Goal: Task Accomplishment & Management: Complete application form

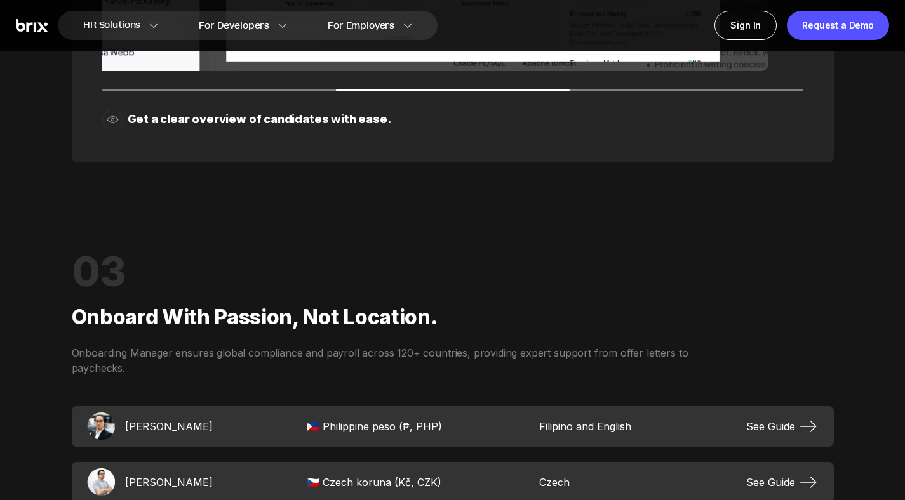
scroll to position [1856, 0]
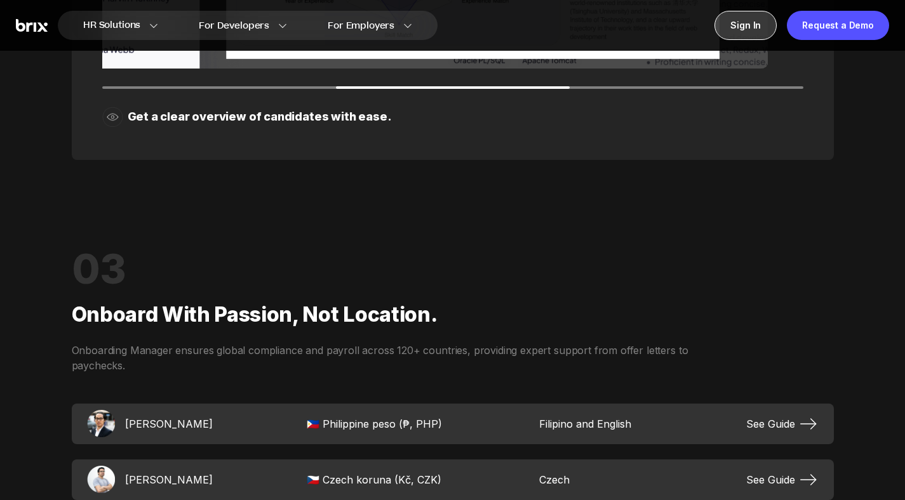
click at [724, 24] on div "Sign In" at bounding box center [745, 25] width 62 height 29
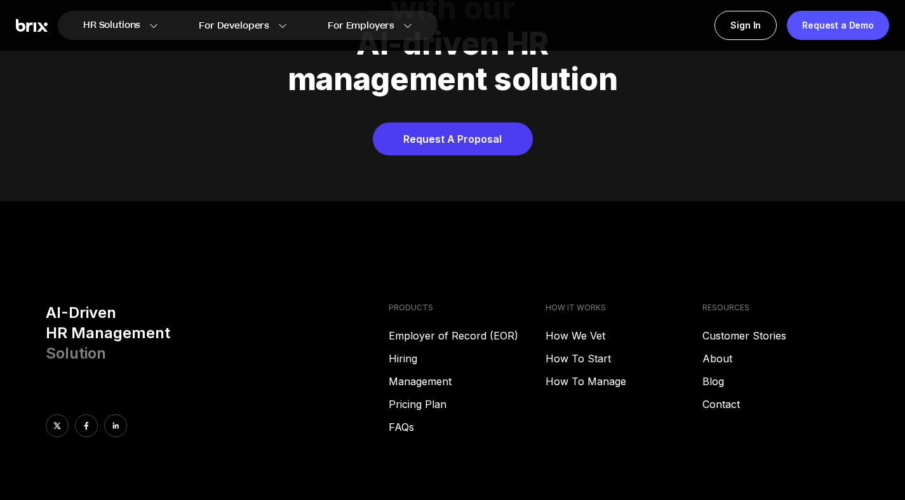
scroll to position [4992, 0]
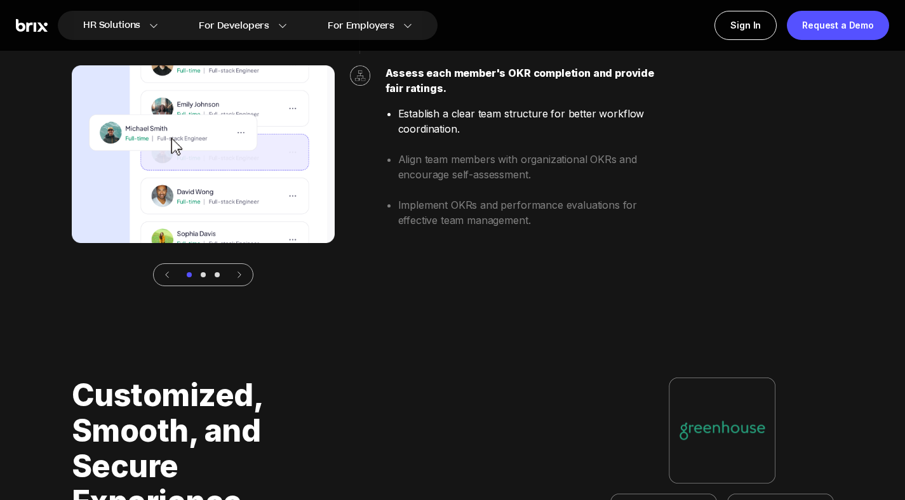
scroll to position [2973, 0]
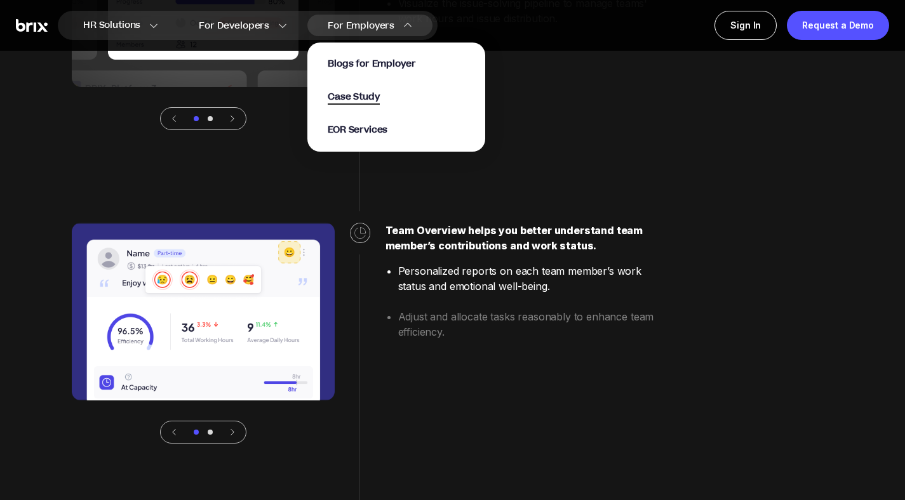
click at [380, 93] on span "Case Study" at bounding box center [354, 97] width 52 height 15
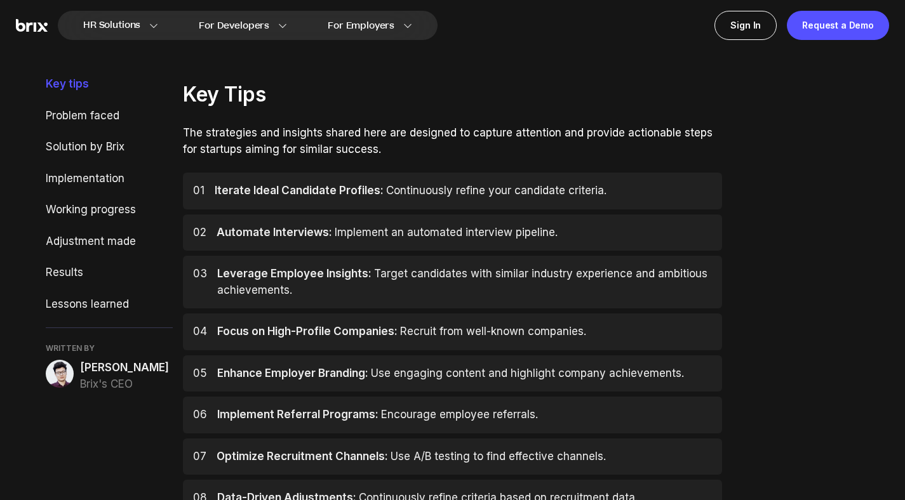
scroll to position [466, 0]
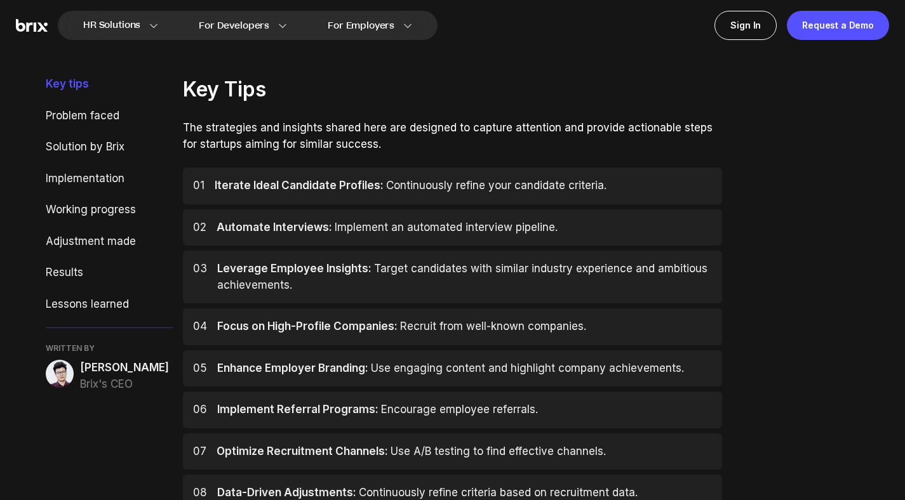
click at [365, 196] on div "01 Iterate Ideal Candidate Profiles: Continuously refine your candidate criteri…" at bounding box center [452, 186] width 539 height 37
click at [97, 356] on div "WRITTEN BY Alex Yang Brix's CEO" at bounding box center [109, 368] width 127 height 49
click at [86, 366] on span "Alex Yang" at bounding box center [124, 368] width 89 height 17
drag, startPoint x: 86, startPoint y: 366, endPoint x: 161, endPoint y: 366, distance: 74.9
click at [161, 366] on div "Alex Yang Brix's CEO" at bounding box center [109, 376] width 127 height 32
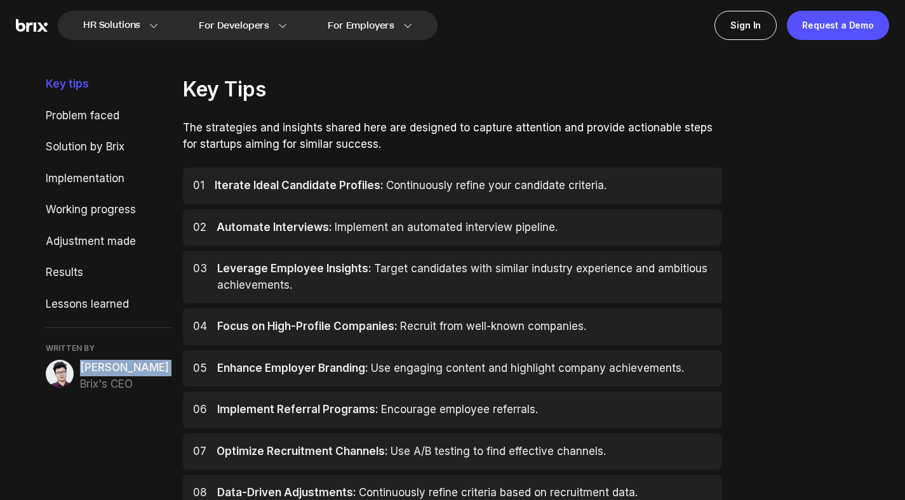
copy span "Alex Yang"
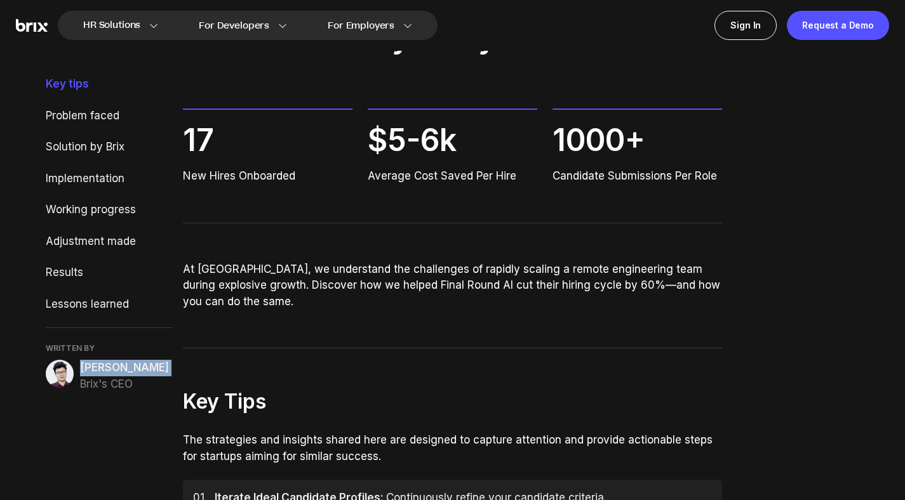
scroll to position [0, 0]
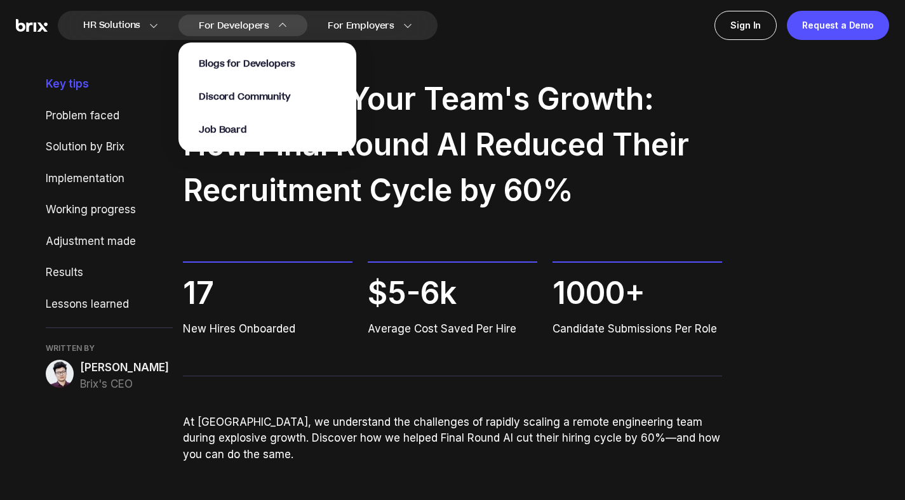
click at [290, 55] on div "Blogs for Developers Discord Community Job Board" at bounding box center [267, 97] width 178 height 109
click at [286, 59] on span "Blogs for Developers" at bounding box center [247, 64] width 97 height 15
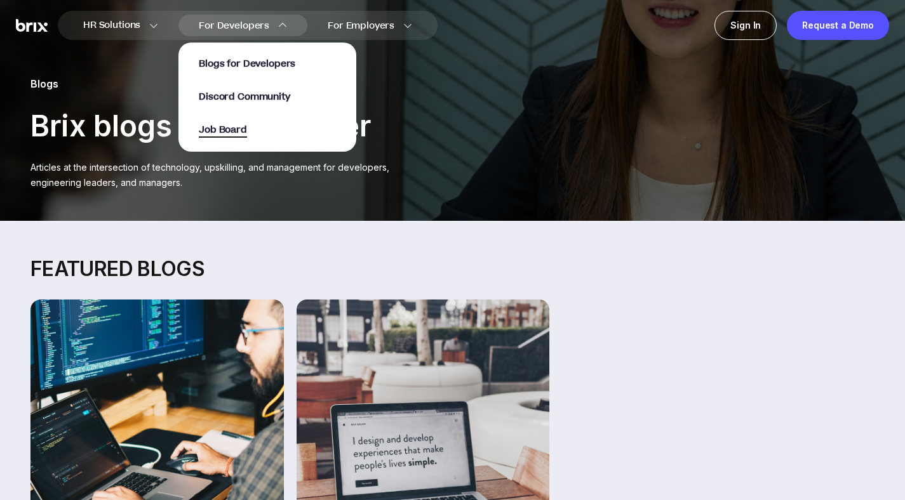
click at [247, 130] on span "Job Board" at bounding box center [223, 130] width 48 height 15
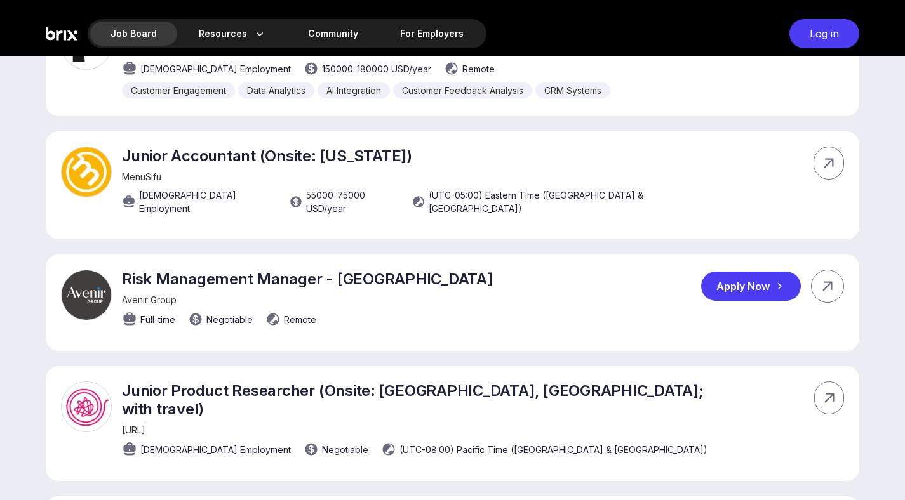
scroll to position [1310, 0]
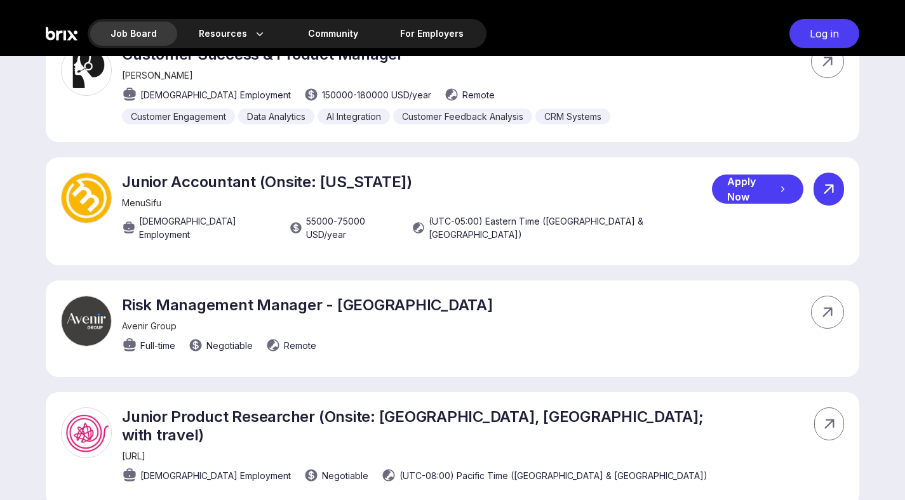
click at [828, 173] on div at bounding box center [829, 189] width 30 height 33
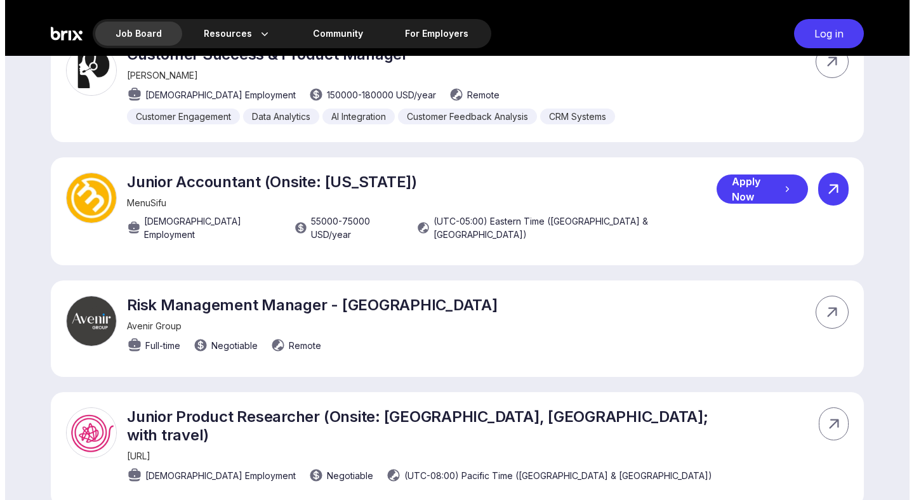
scroll to position [0, 0]
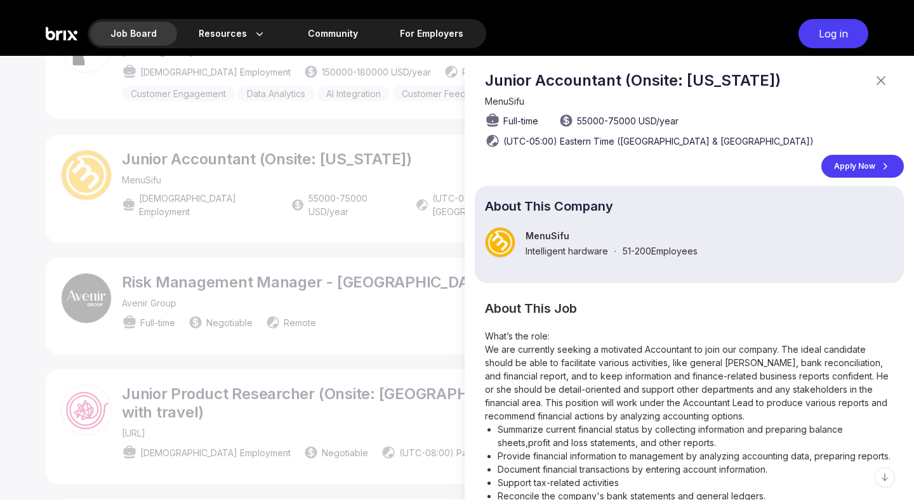
click at [874, 81] on icon at bounding box center [881, 80] width 15 height 15
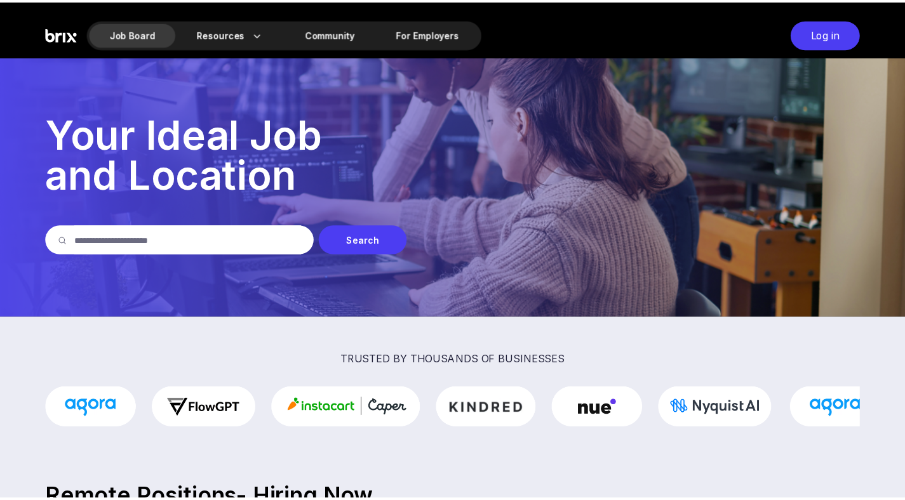
scroll to position [1310, 0]
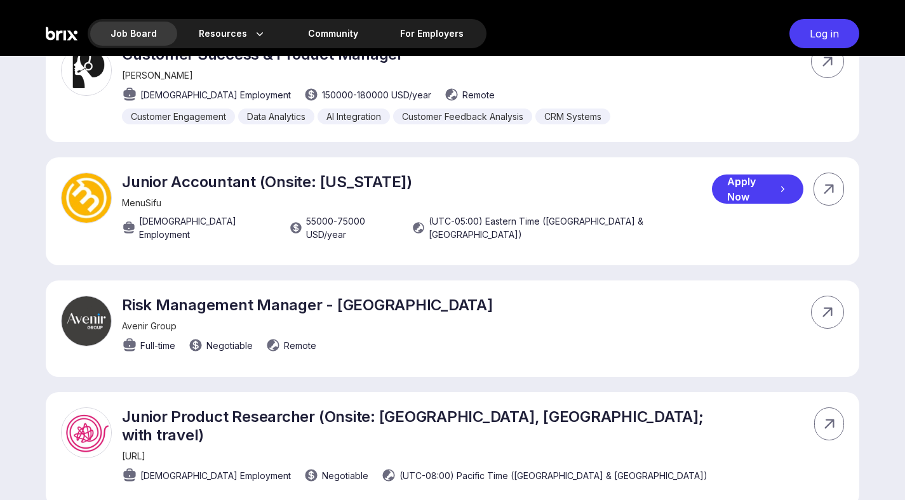
click at [777, 183] on icon at bounding box center [782, 189] width 11 height 13
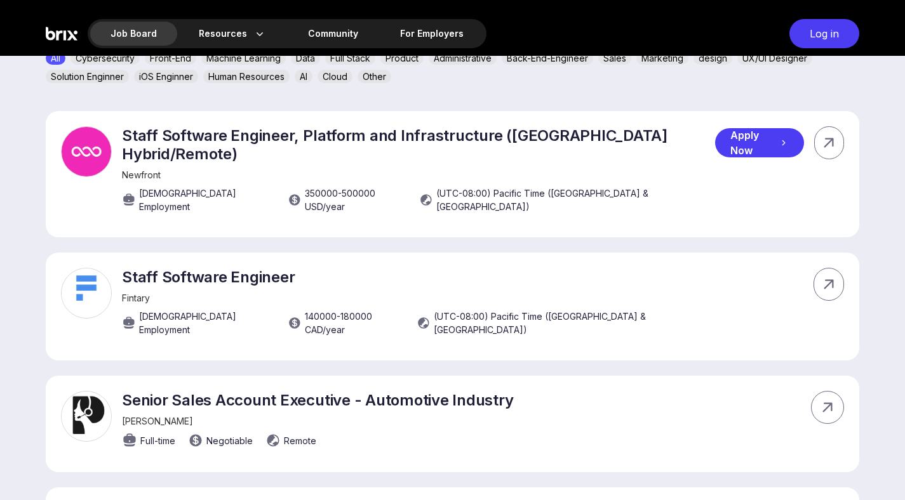
scroll to position [370, 0]
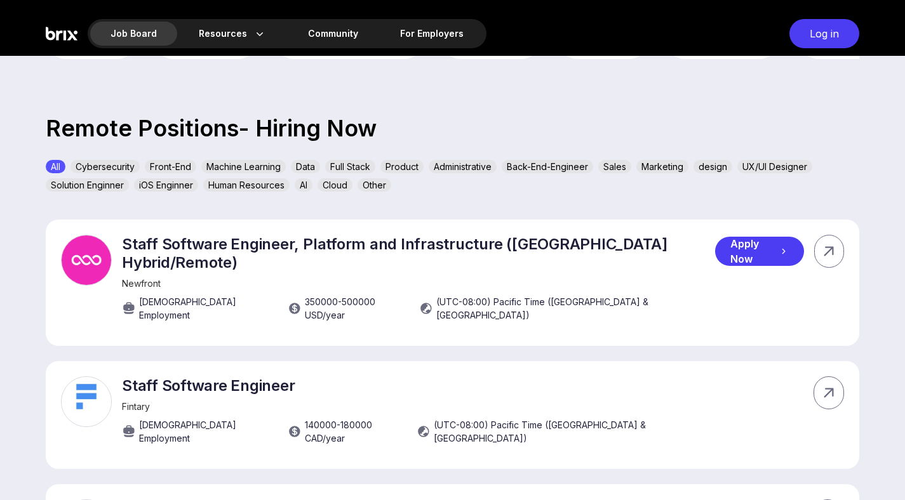
click at [749, 239] on div "Apply Now" at bounding box center [759, 251] width 89 height 29
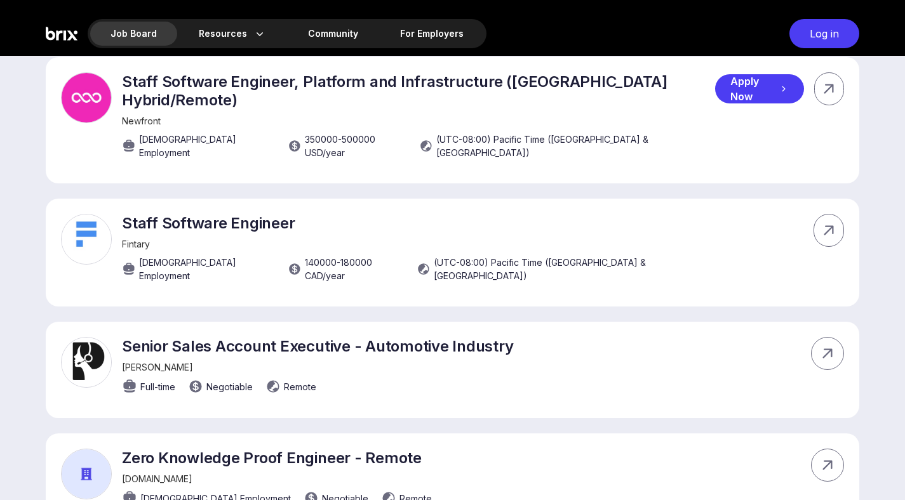
scroll to position [556, 0]
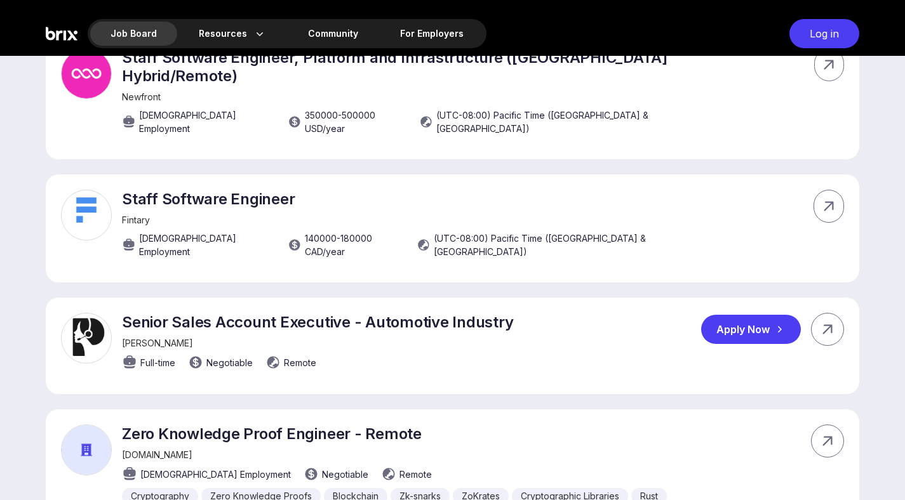
click at [746, 315] on div "Apply Now" at bounding box center [751, 329] width 100 height 29
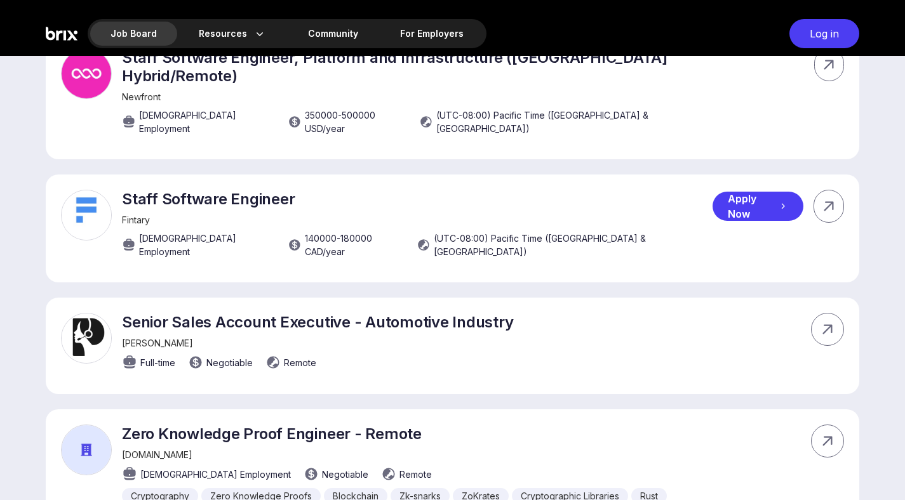
click at [762, 192] on div "Apply Now" at bounding box center [758, 206] width 91 height 29
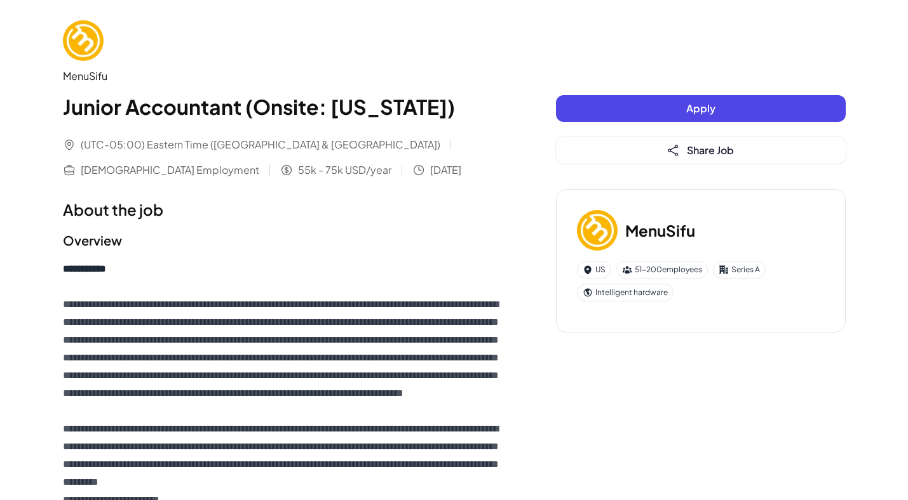
click at [730, 116] on button "Apply" at bounding box center [701, 108] width 290 height 27
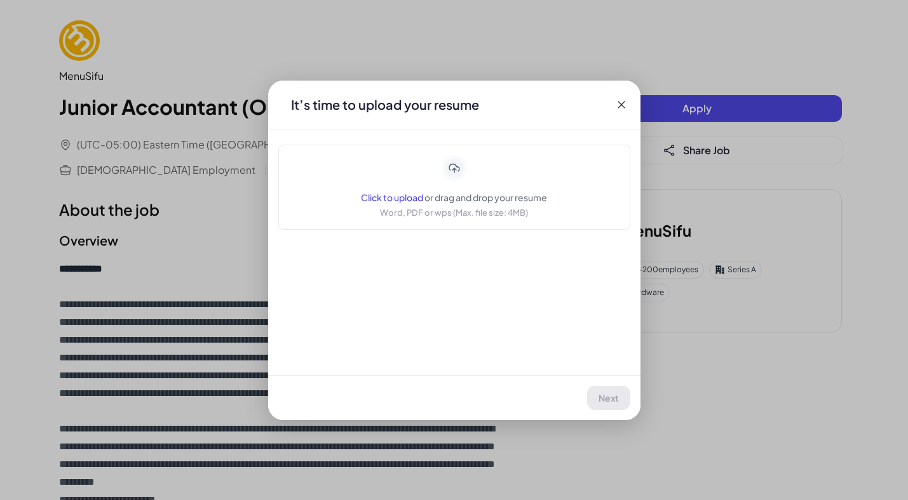
click at [613, 97] on div "It’s time to upload your resume" at bounding box center [454, 105] width 372 height 48
click at [617, 102] on icon at bounding box center [621, 104] width 13 height 13
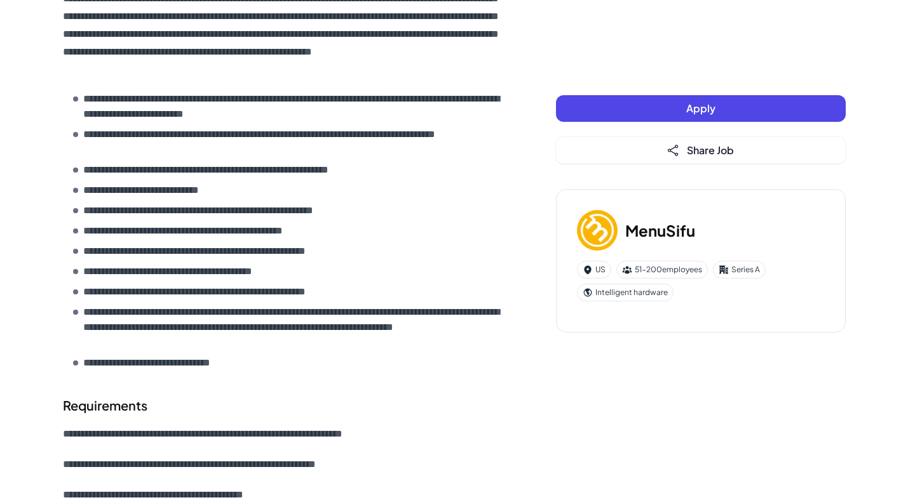
scroll to position [972, 0]
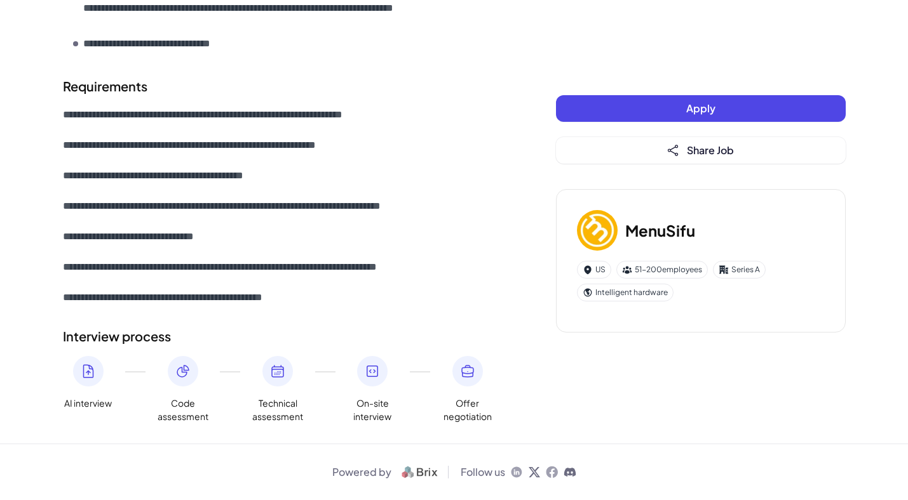
click at [83, 377] on icon at bounding box center [88, 371] width 10 height 13
click at [161, 418] on span "Code assessment" at bounding box center [182, 410] width 51 height 27
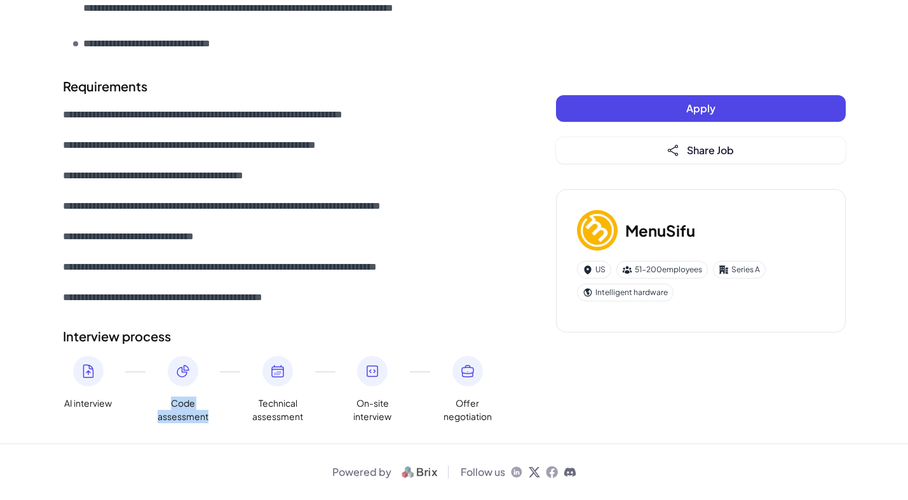
click at [161, 418] on span "Code assessment" at bounding box center [182, 410] width 51 height 27
click at [243, 410] on div "AI interview Code assessment Technical assessment On-site interview Offer negot…" at bounding box center [284, 389] width 442 height 67
click at [359, 410] on span "On-site interview" at bounding box center [372, 410] width 51 height 27
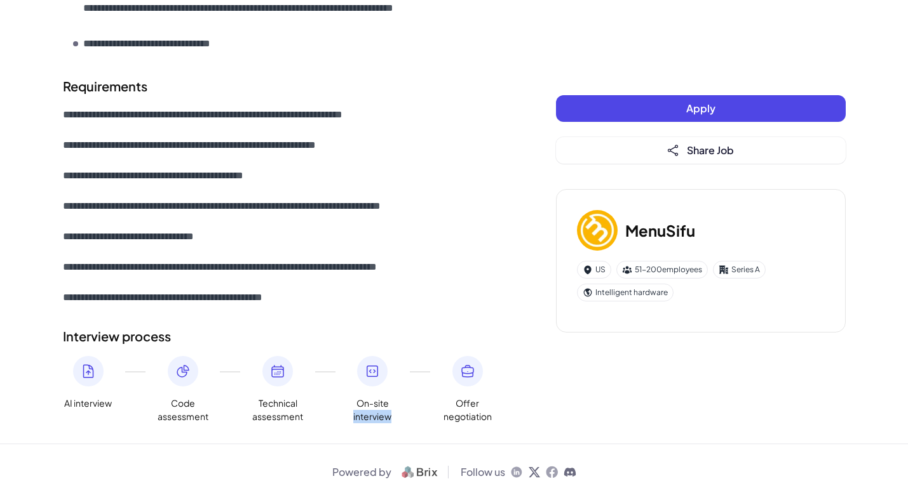
click at [359, 410] on span "On-site interview" at bounding box center [372, 410] width 51 height 27
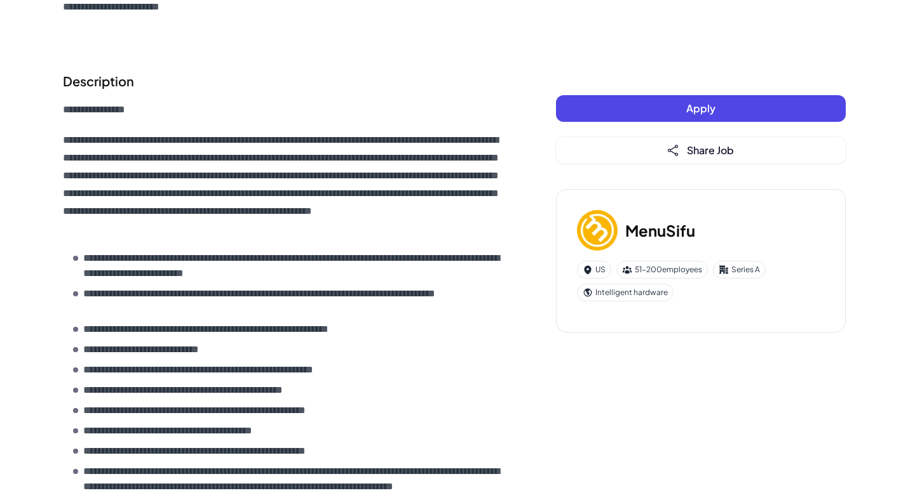
scroll to position [118, 0]
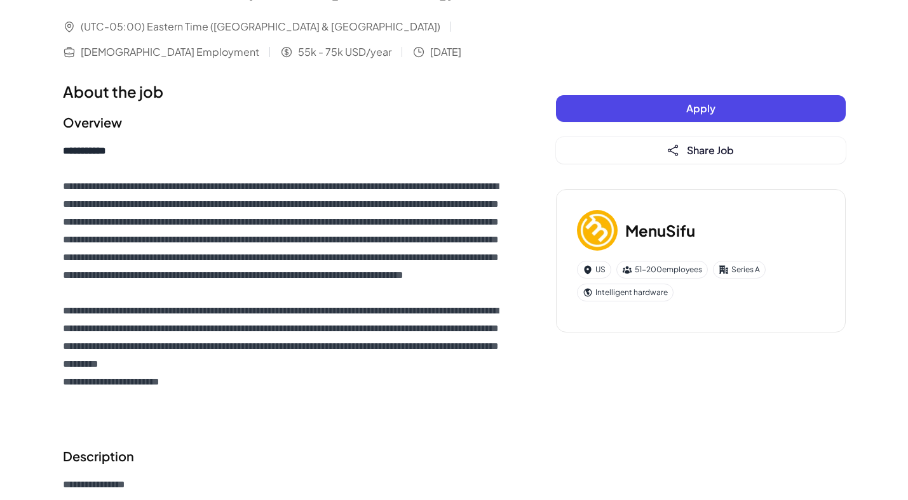
click at [679, 129] on div "Apply Share Job" at bounding box center [701, 129] width 290 height 69
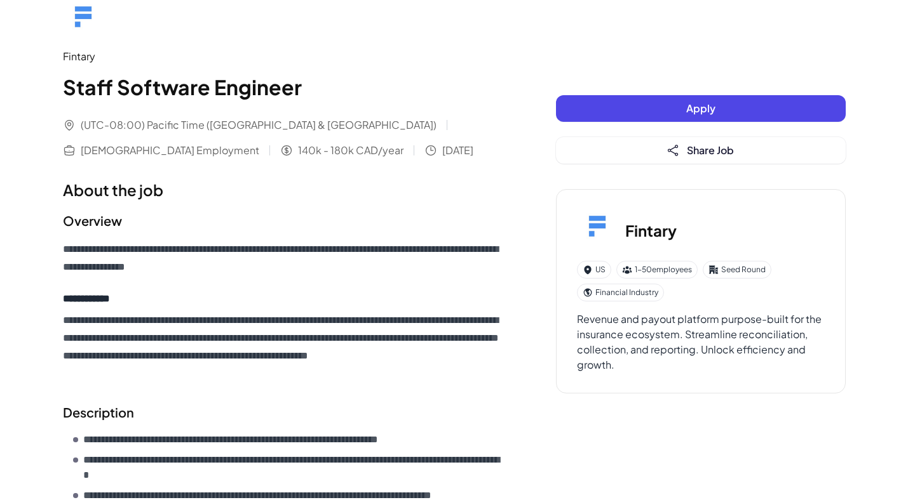
scroll to position [556, 0]
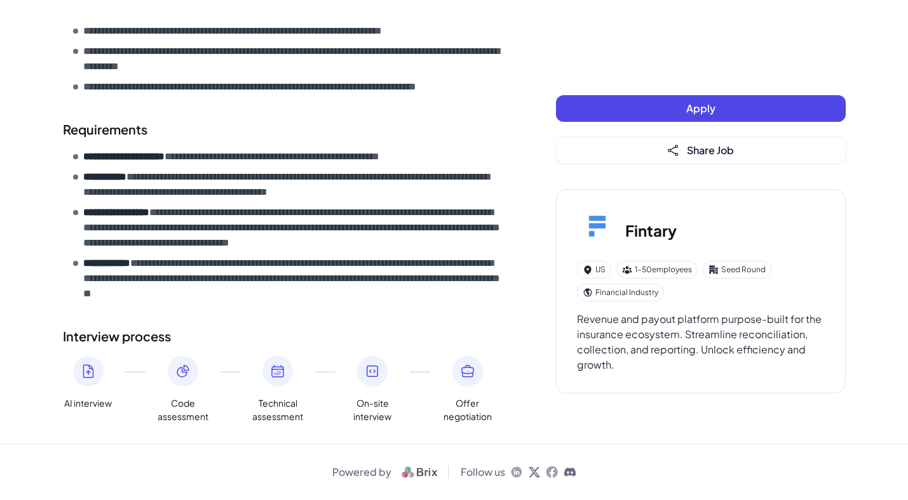
click at [633, 105] on button "Apply" at bounding box center [701, 108] width 290 height 27
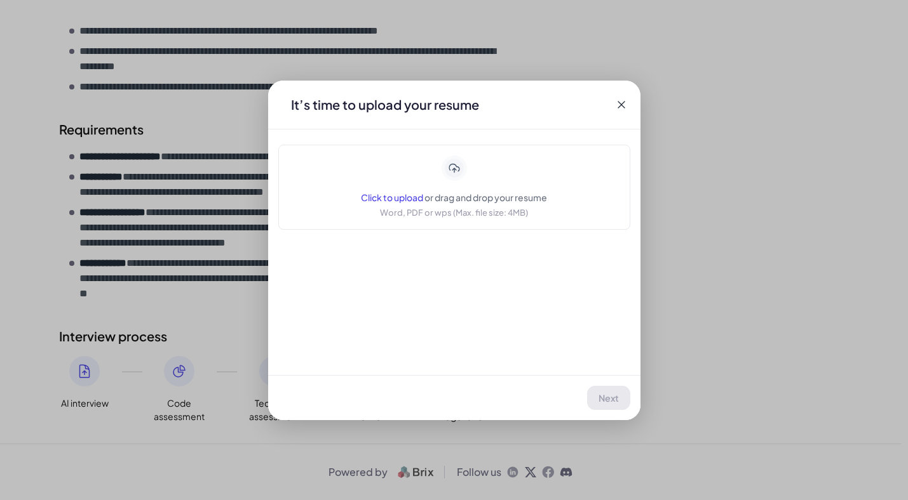
click at [517, 178] on div "Click to upload or drag and drop your resume Word, PDF or wps (Max. file size: …" at bounding box center [454, 188] width 186 height 64
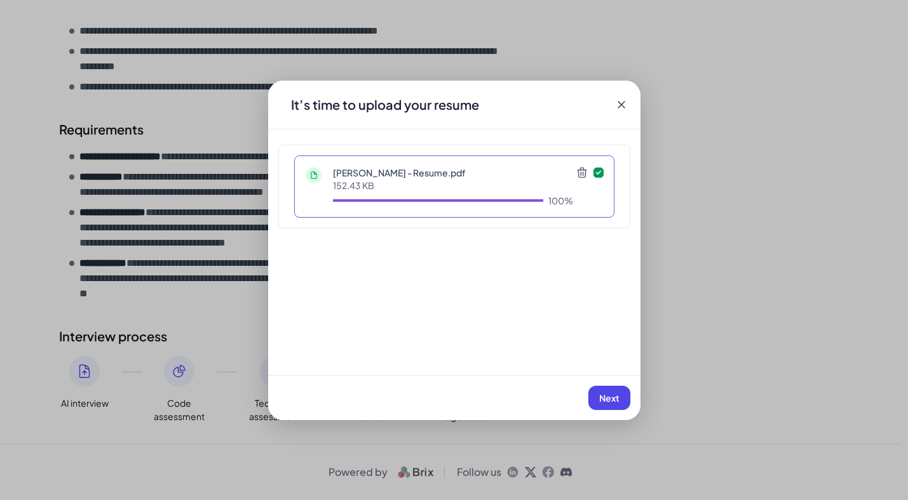
click at [609, 393] on span "Next" at bounding box center [609, 397] width 20 height 11
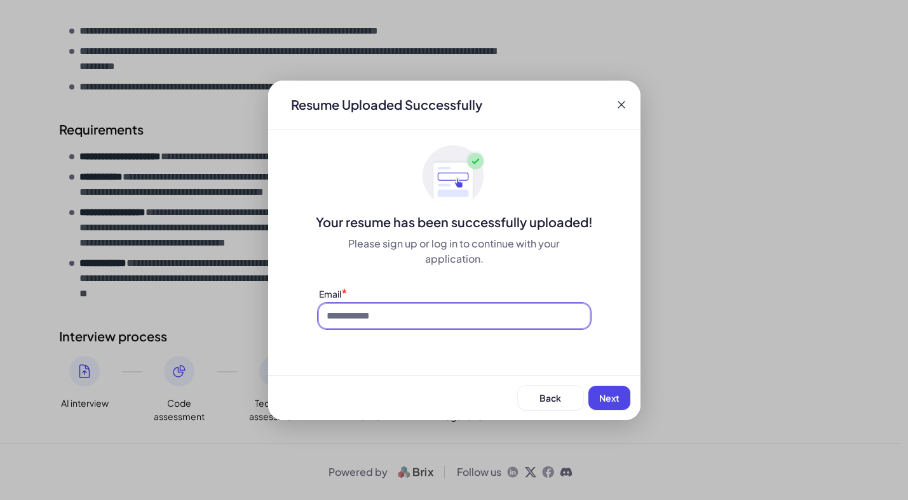
click at [530, 309] on input at bounding box center [454, 316] width 271 height 24
type input "**********"
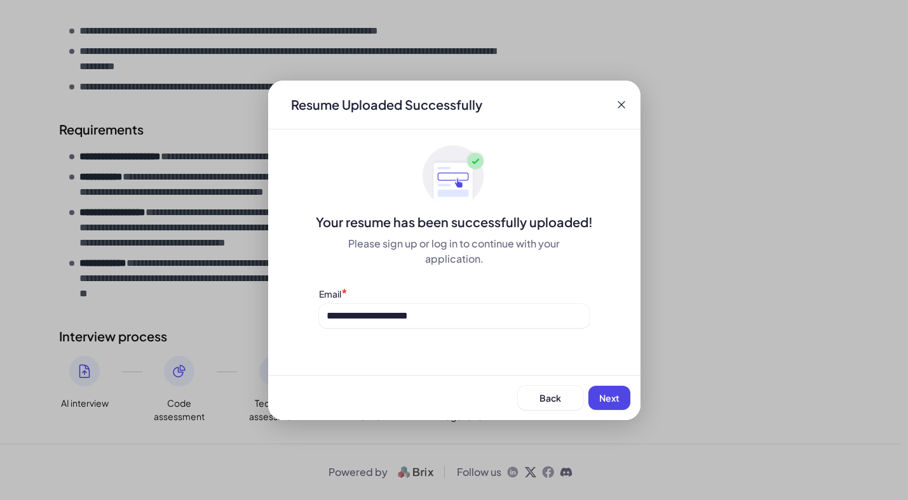
click at [607, 392] on span "Next" at bounding box center [609, 397] width 20 height 11
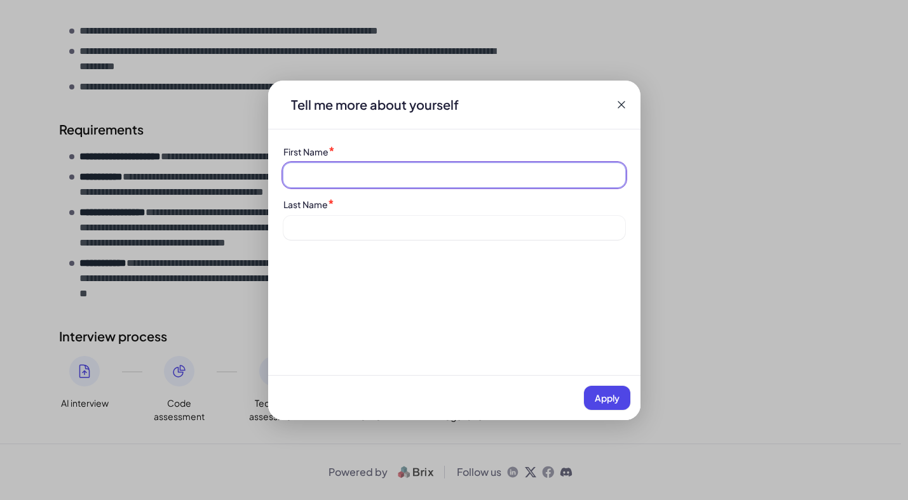
click at [502, 174] on input at bounding box center [454, 175] width 342 height 24
type input "******"
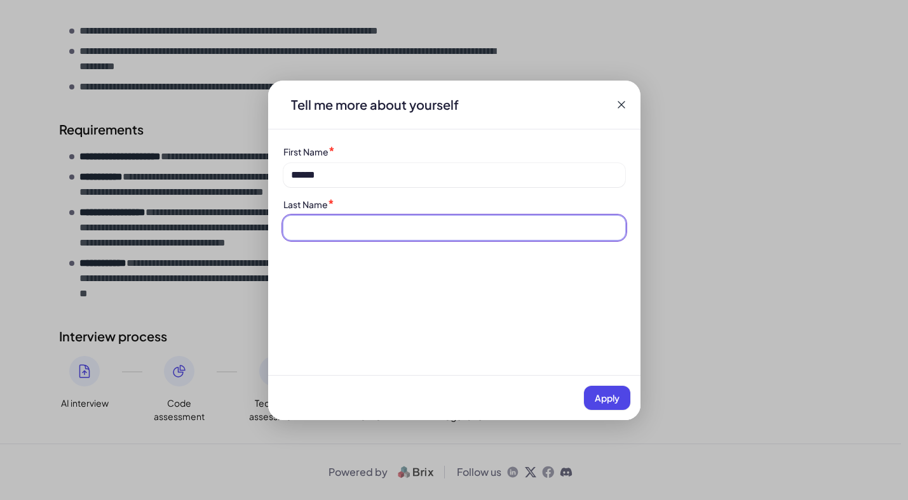
click at [432, 236] on input at bounding box center [454, 228] width 342 height 24
type input "***"
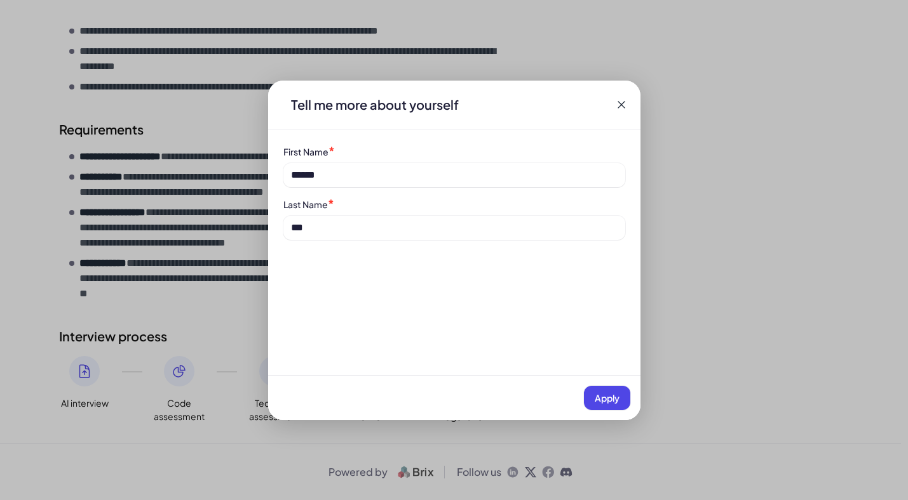
click at [599, 385] on div "Apply" at bounding box center [454, 397] width 372 height 45
click at [611, 391] on button "Apply" at bounding box center [607, 398] width 46 height 24
